Goal: Check status: Check status

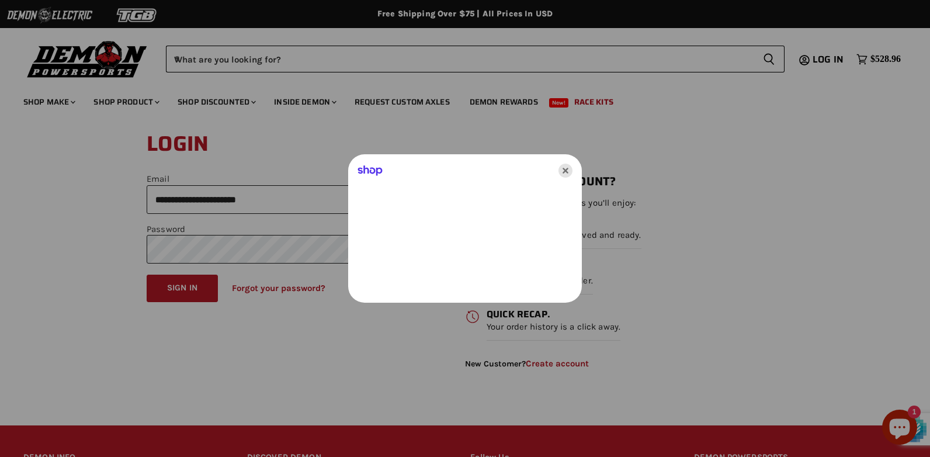
click at [568, 172] on icon "Close" at bounding box center [565, 171] width 14 height 14
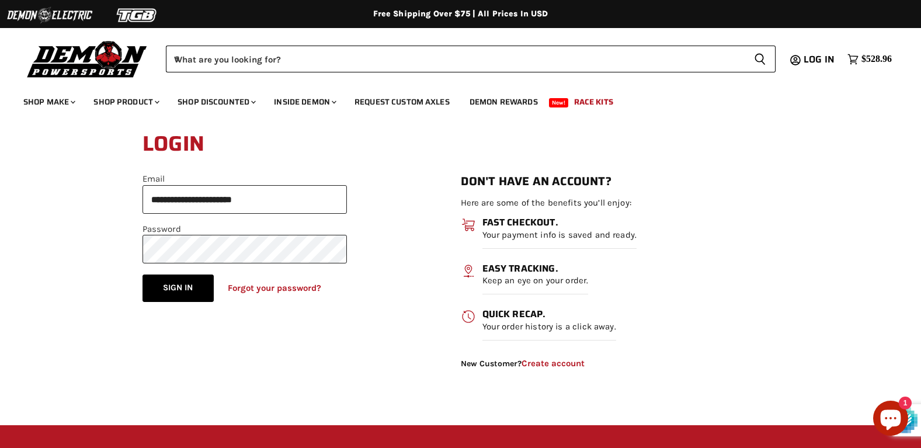
click at [180, 290] on button "Sign in" at bounding box center [178, 287] width 71 height 27
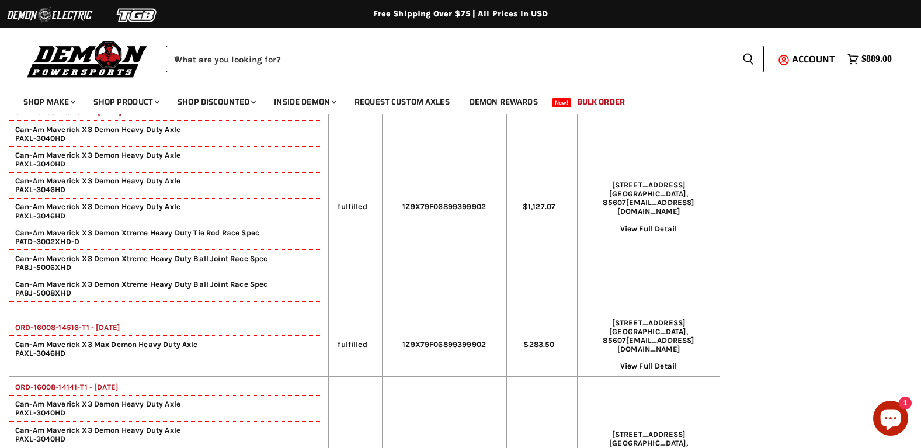
scroll to position [526, 0]
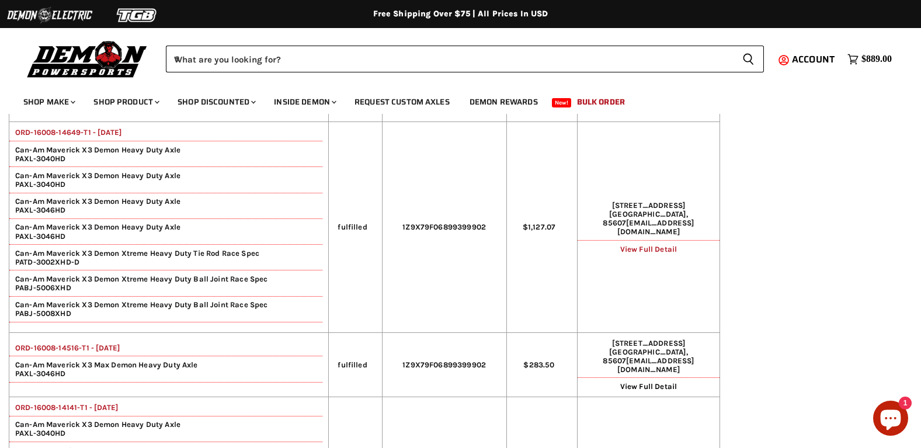
click at [661, 248] on link "View Full Detail" at bounding box center [648, 249] width 57 height 9
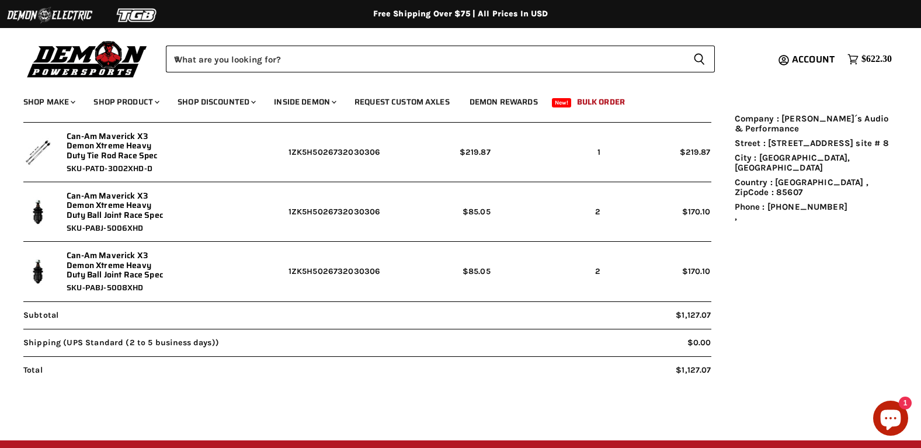
scroll to position [350, 0]
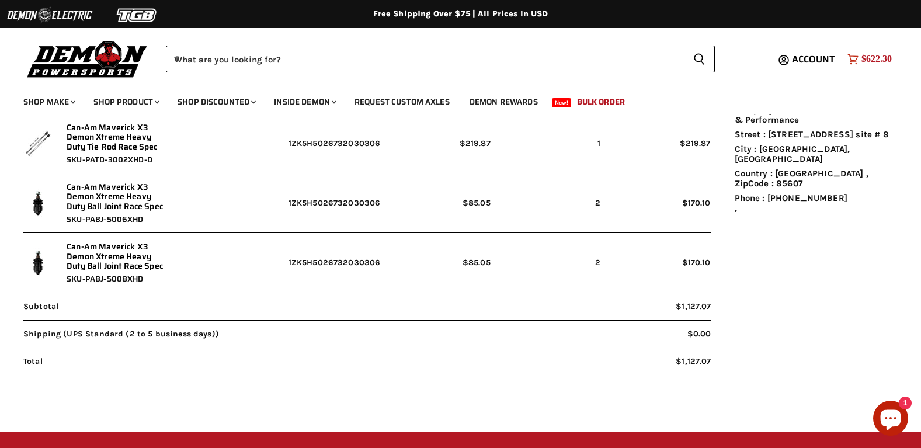
click at [876, 54] on span "$622.30" at bounding box center [876, 59] width 30 height 11
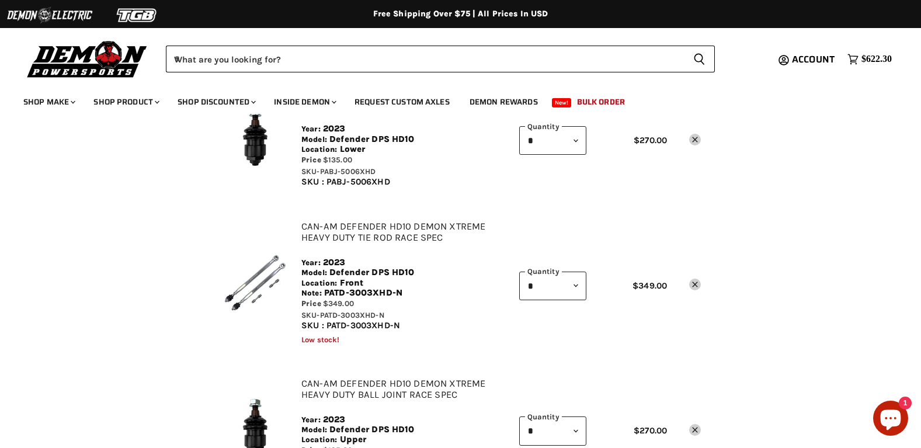
scroll to position [117, 0]
